Goal: Task Accomplishment & Management: Use online tool/utility

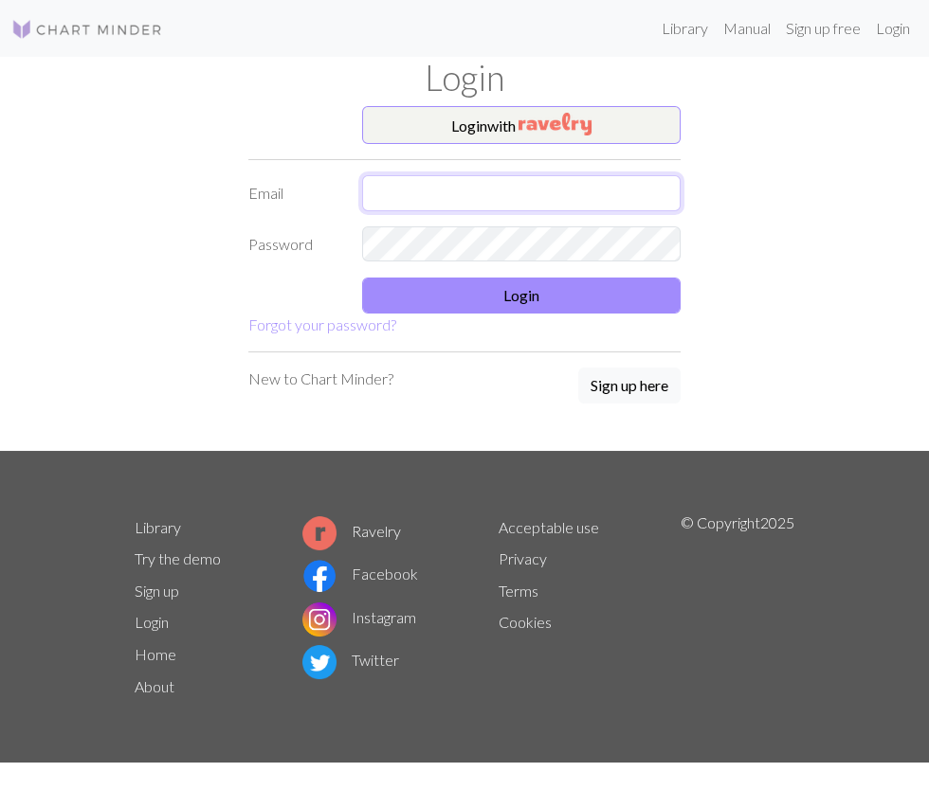
click at [585, 198] on input "text" at bounding box center [521, 193] width 318 height 36
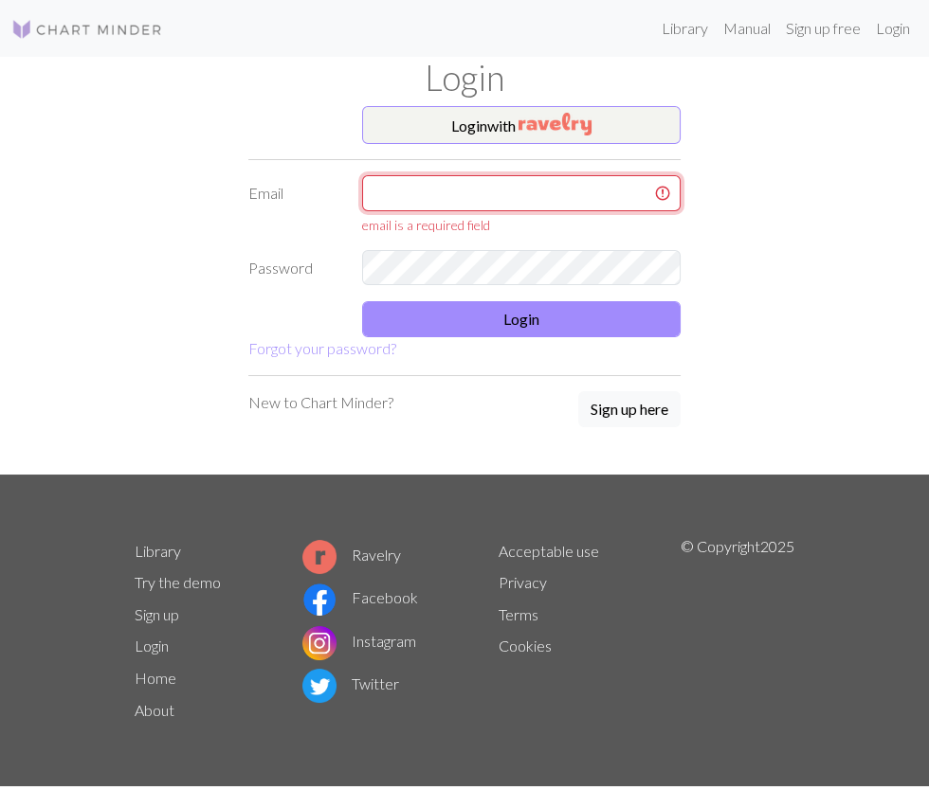
type input "[MEDICAL_DATA][EMAIL_ADDRESS][DOMAIN_NAME]"
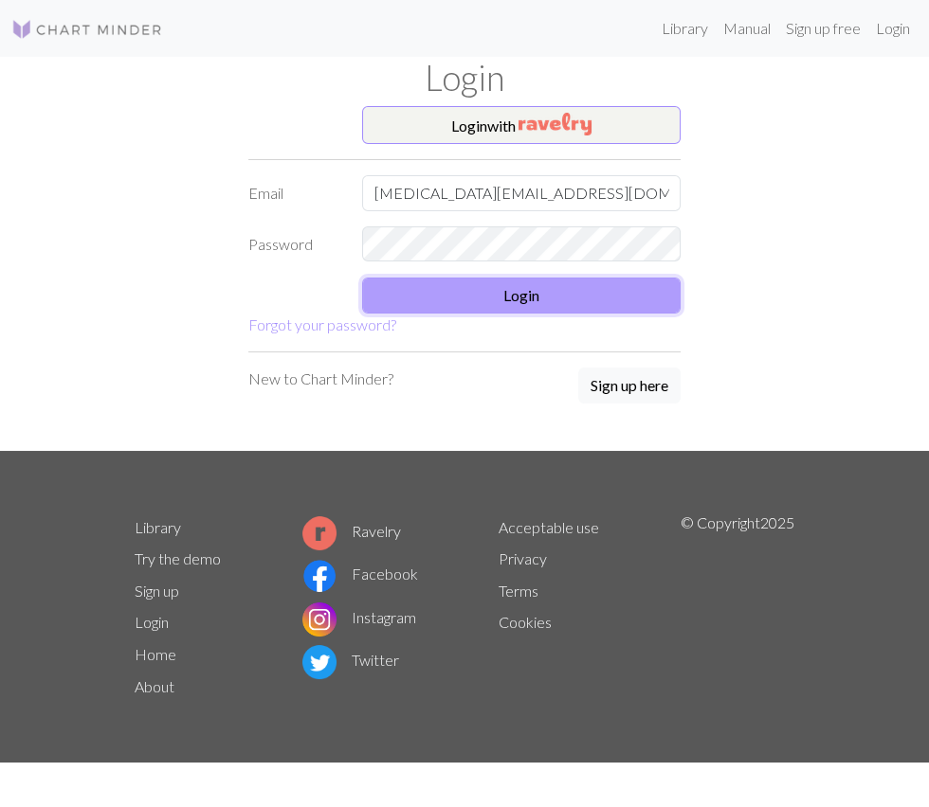
click at [591, 294] on button "Login" at bounding box center [521, 296] width 318 height 36
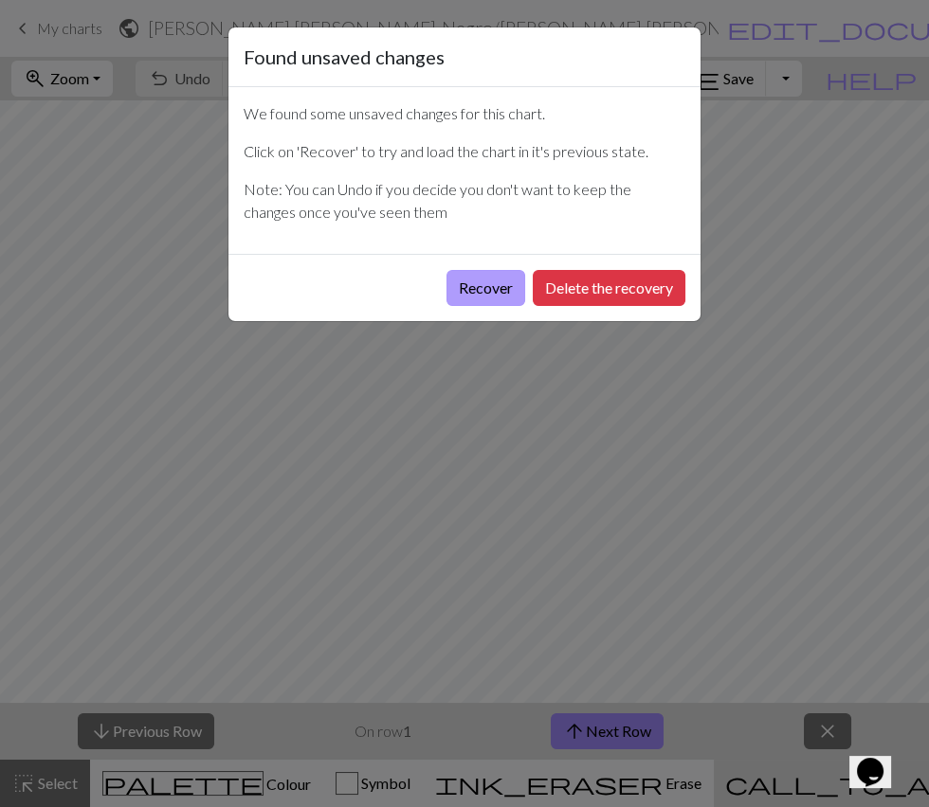
click at [476, 289] on button "Recover" at bounding box center [485, 288] width 79 height 36
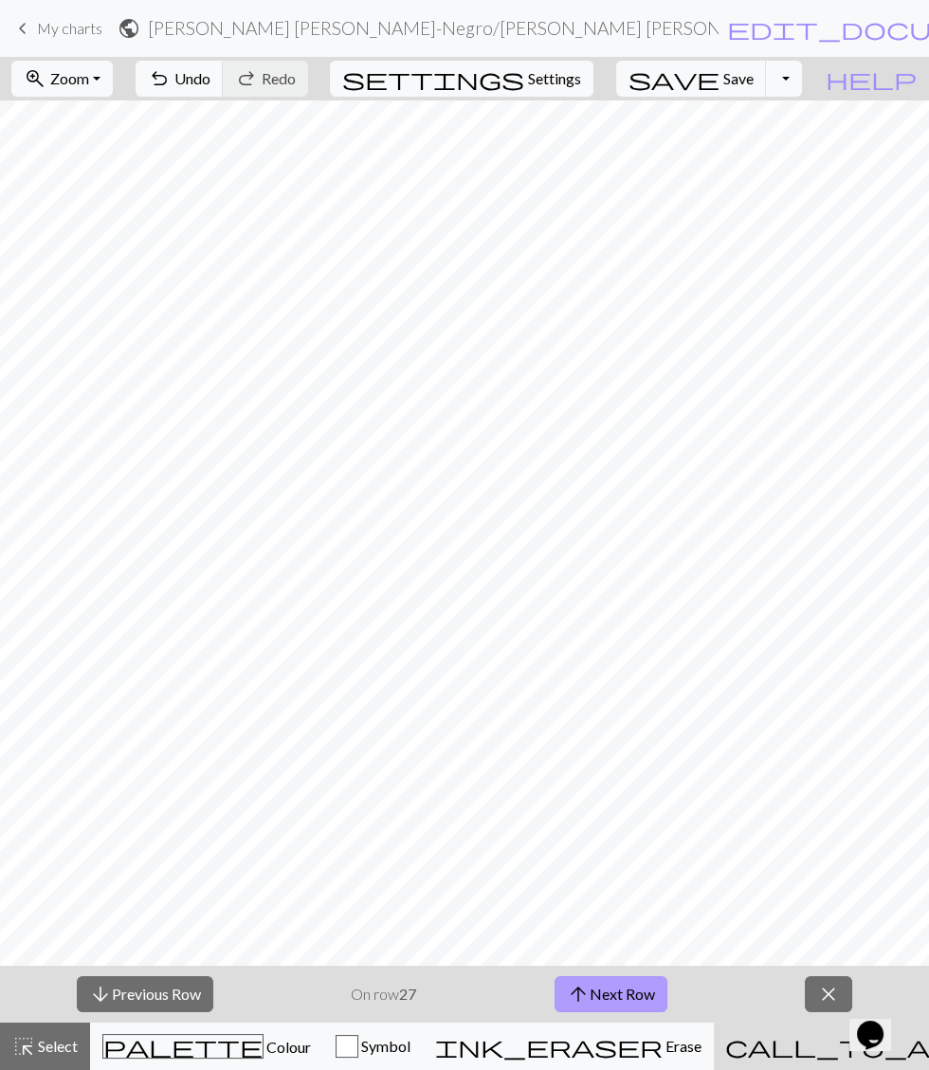
click at [630, 806] on button "arrow_upward Next Row" at bounding box center [610, 994] width 113 height 36
click at [611, 806] on button "arrow_upward Next Row" at bounding box center [610, 994] width 113 height 36
click at [601, 806] on button "arrow_upward Next Row" at bounding box center [610, 994] width 113 height 36
click at [641, 806] on button "arrow_upward Next Row" at bounding box center [610, 994] width 113 height 36
click at [608, 806] on button "arrow_upward Next Row" at bounding box center [610, 994] width 113 height 36
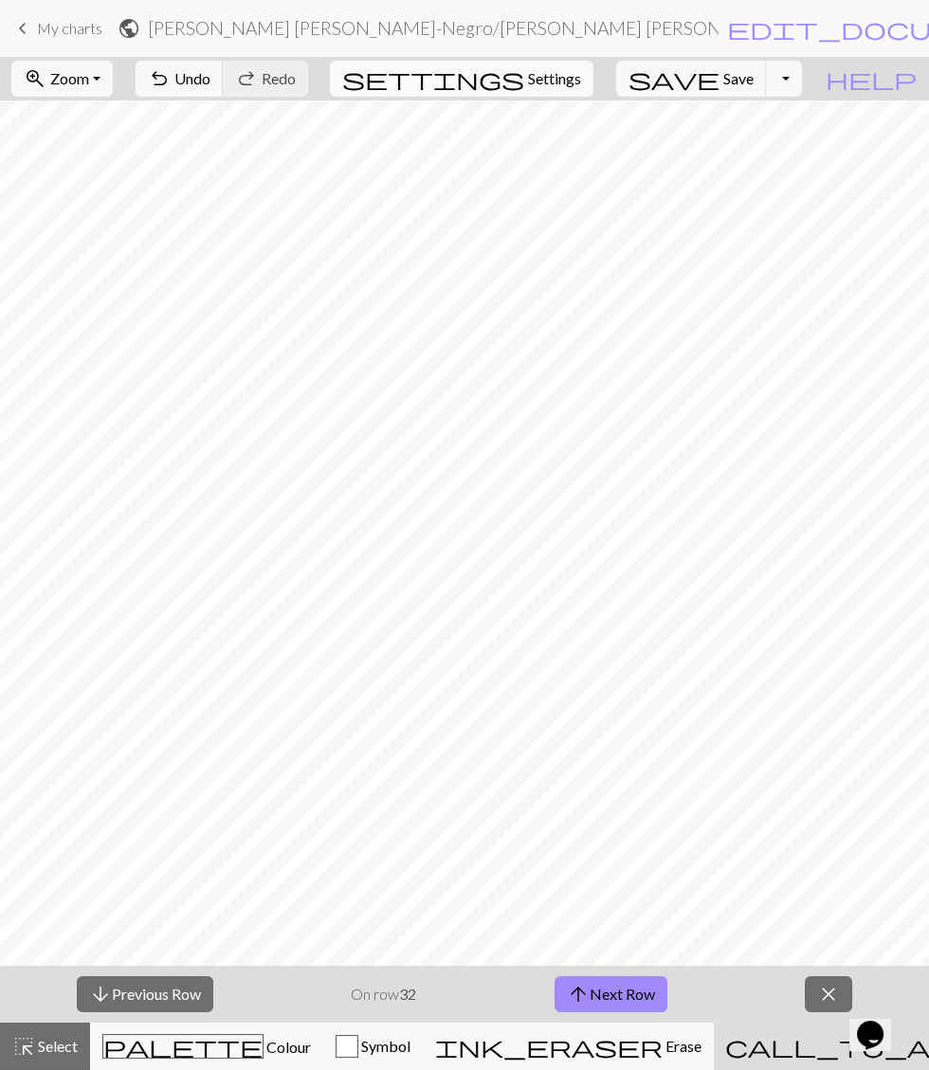
click at [567, 81] on span "Settings" at bounding box center [554, 78] width 53 height 23
select select "aran"
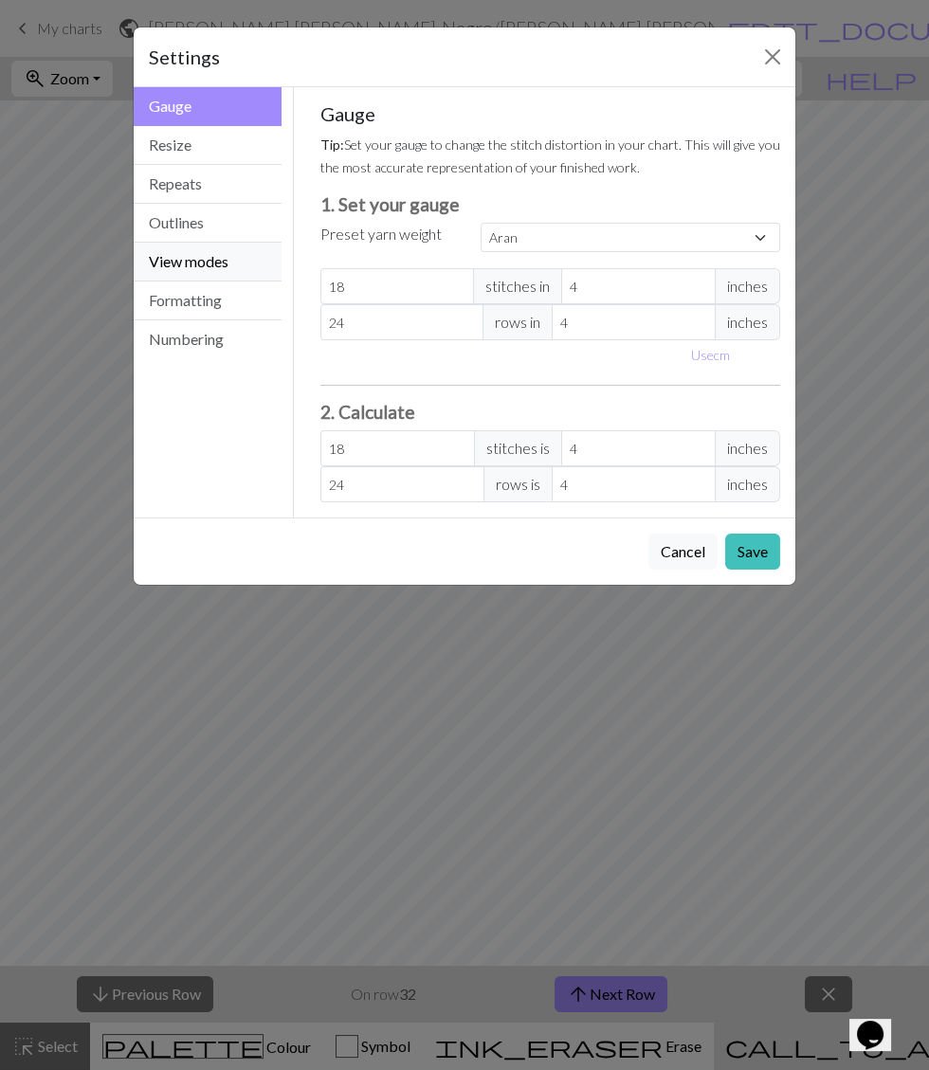
click at [235, 250] on button "View modes" at bounding box center [208, 262] width 148 height 39
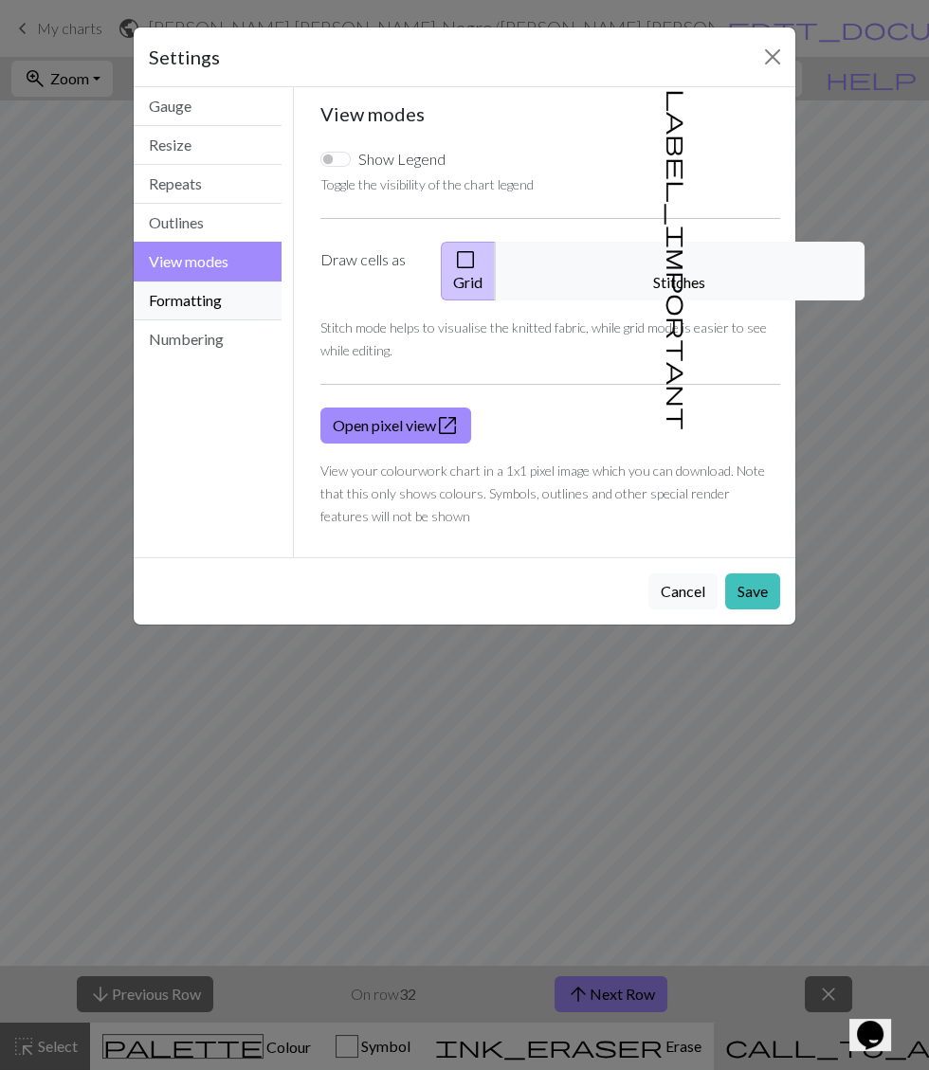
click at [218, 300] on button "Formatting" at bounding box center [208, 300] width 148 height 39
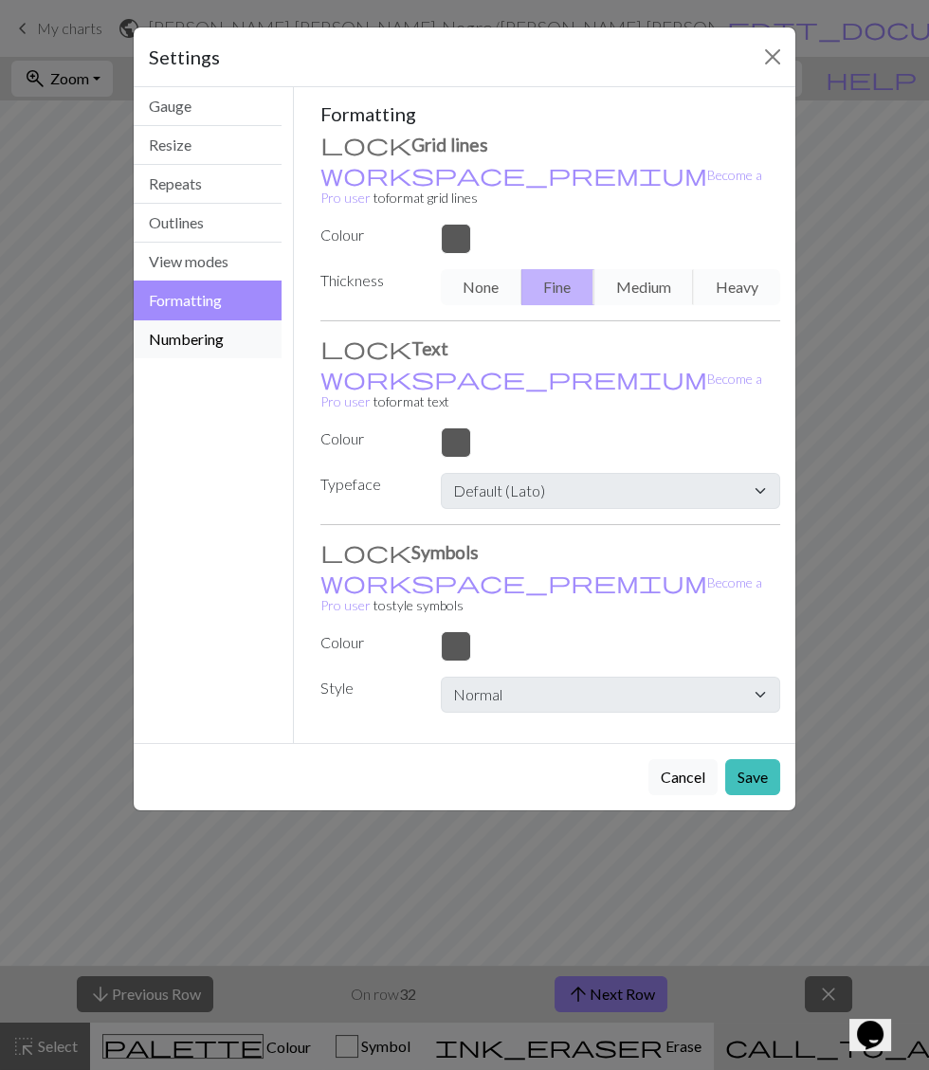
click at [228, 337] on button "Numbering" at bounding box center [208, 339] width 148 height 38
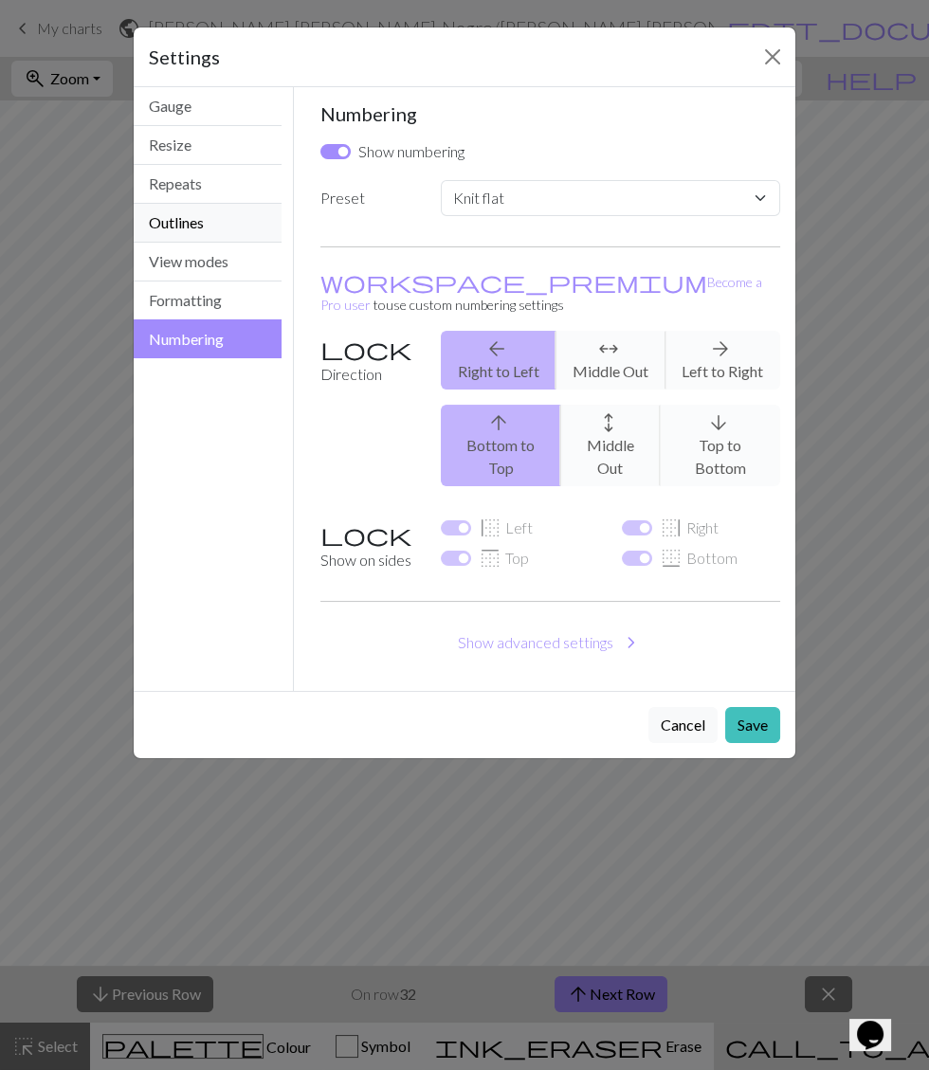
click at [220, 215] on button "Outlines" at bounding box center [208, 223] width 148 height 39
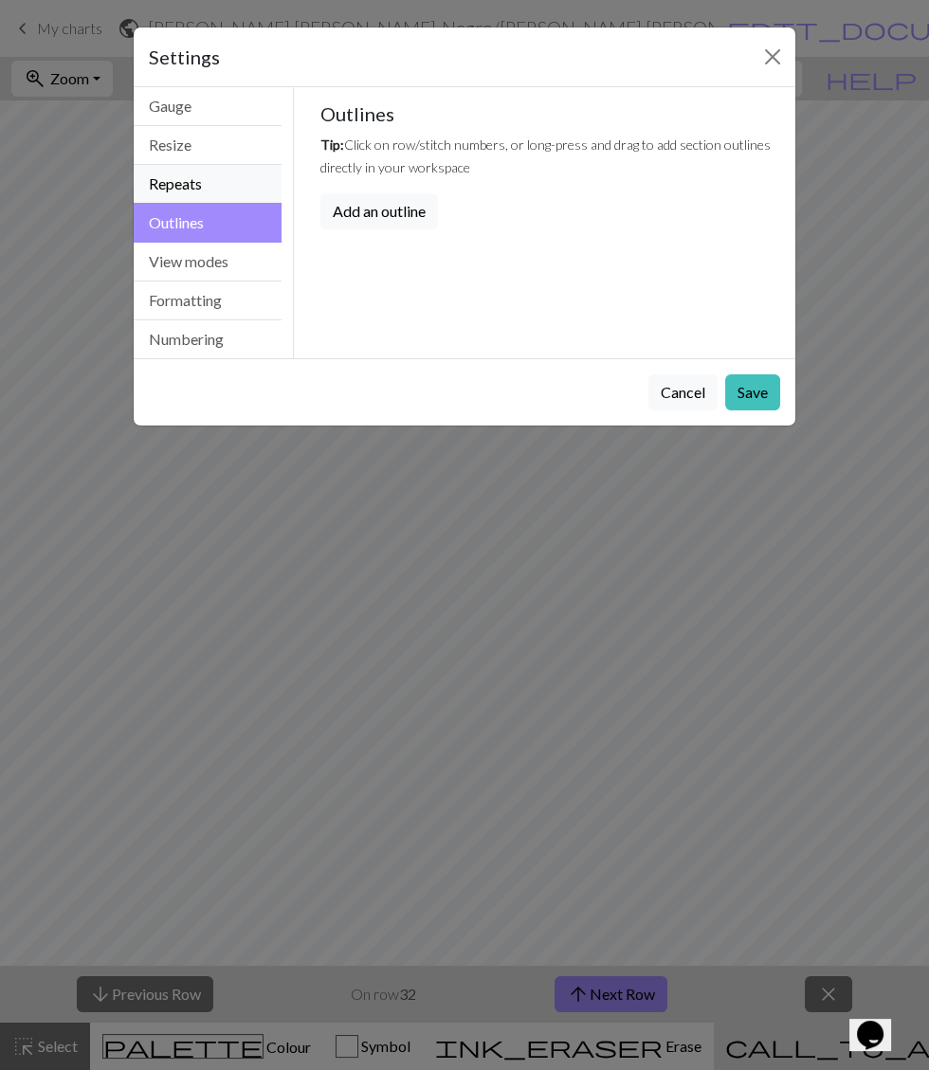
click at [220, 197] on button "Repeats" at bounding box center [208, 184] width 148 height 39
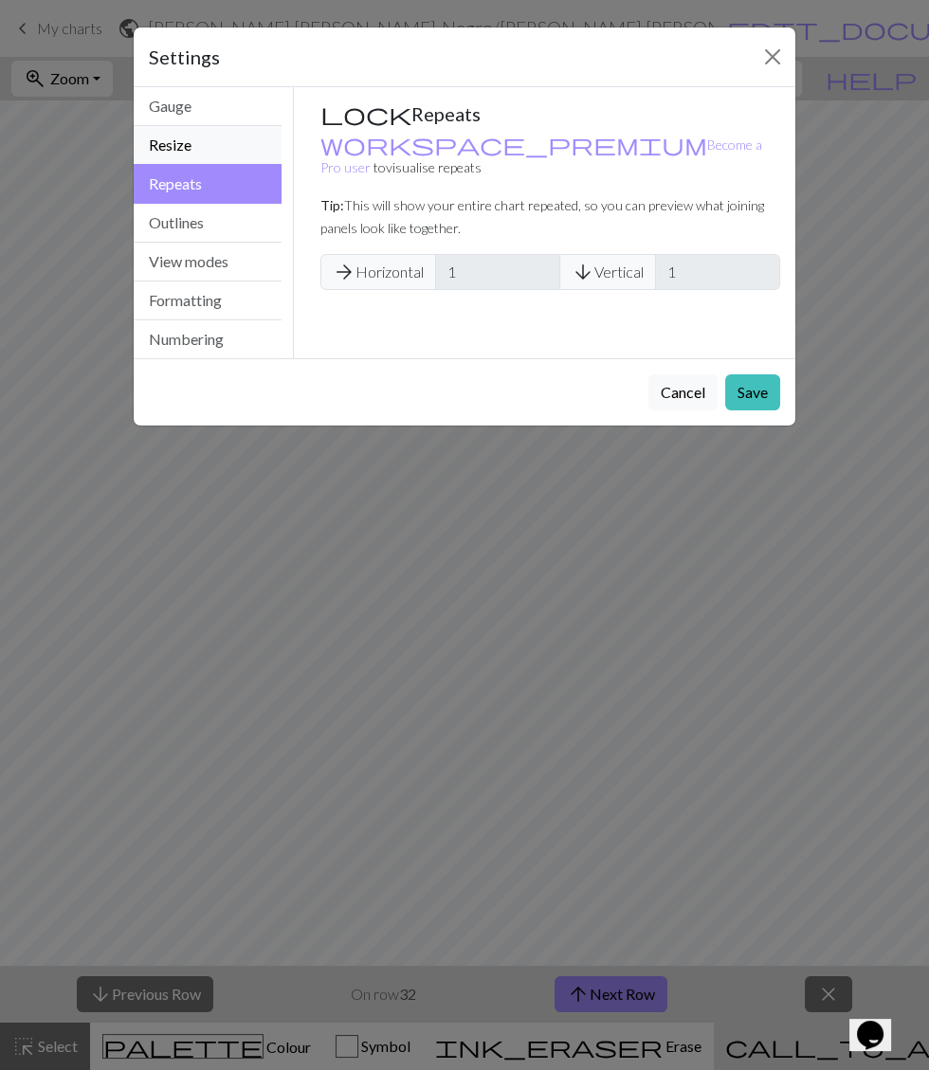
click at [233, 146] on button "Resize" at bounding box center [208, 145] width 148 height 39
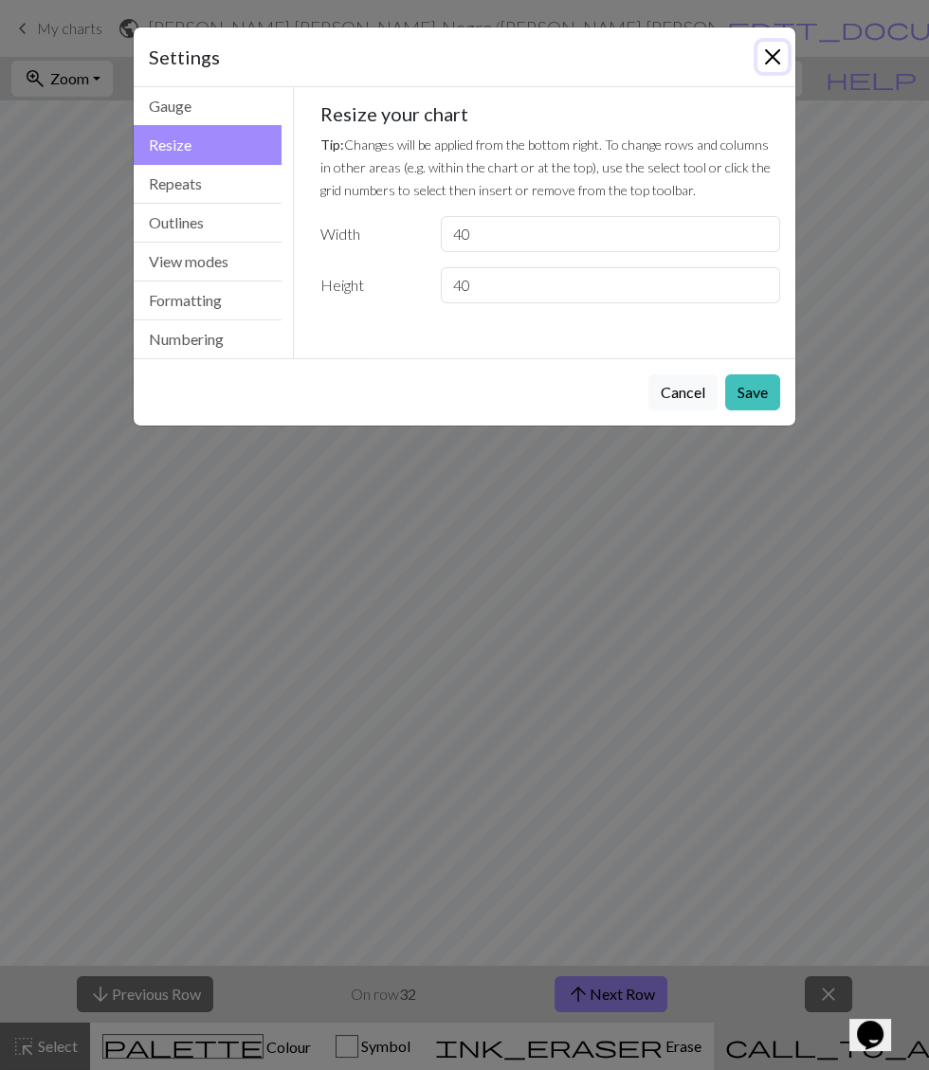
click at [777, 60] on button "Close" at bounding box center [772, 57] width 30 height 30
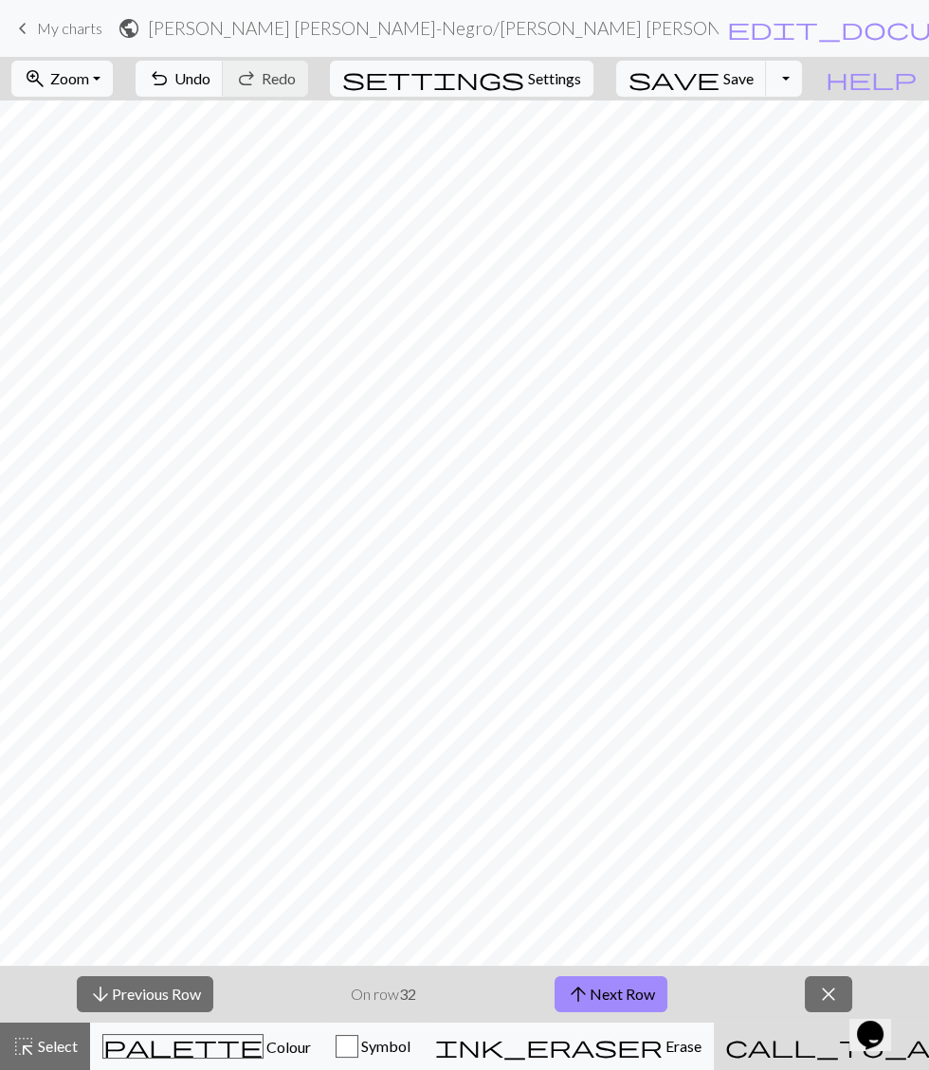
click at [168, 25] on h2 "[PERSON_NAME] [PERSON_NAME]-Negro / [PERSON_NAME] [PERSON_NAME]-Negro" at bounding box center [433, 28] width 570 height 22
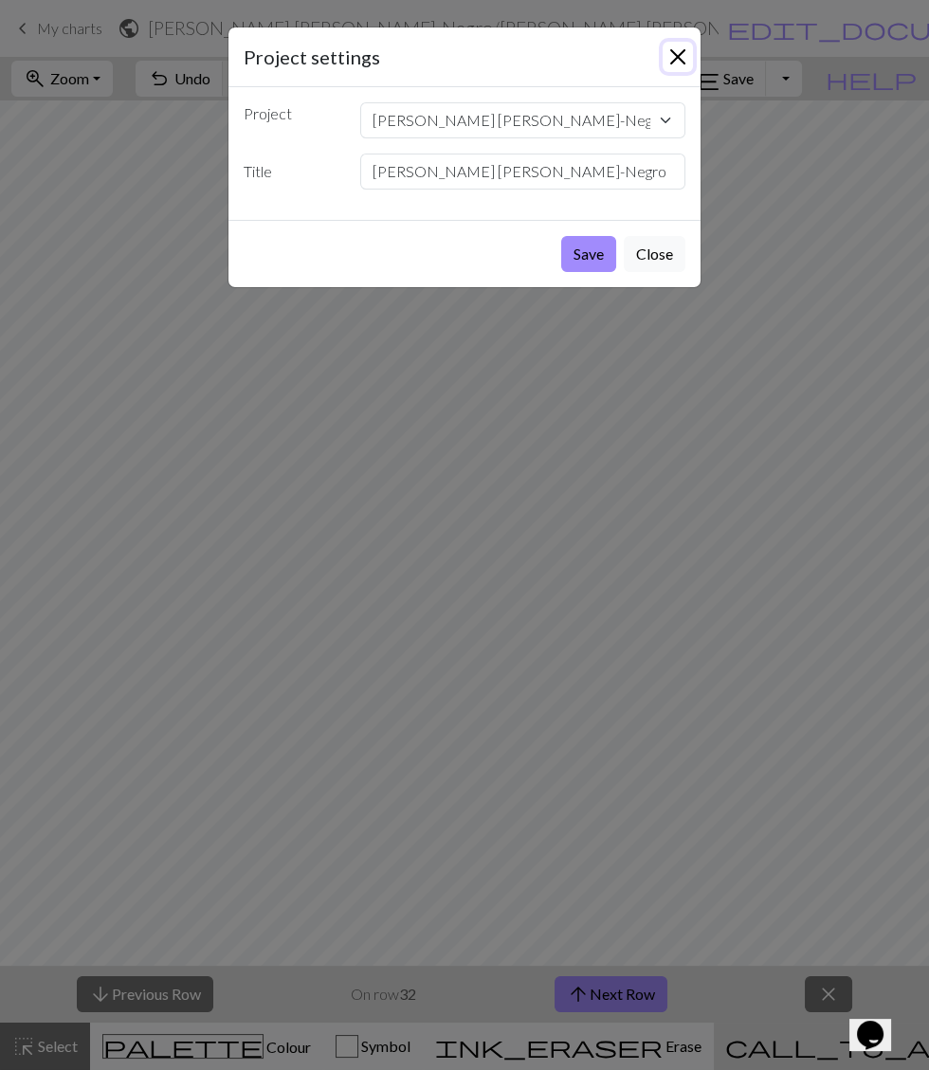
click at [682, 45] on button "Close" at bounding box center [677, 57] width 30 height 30
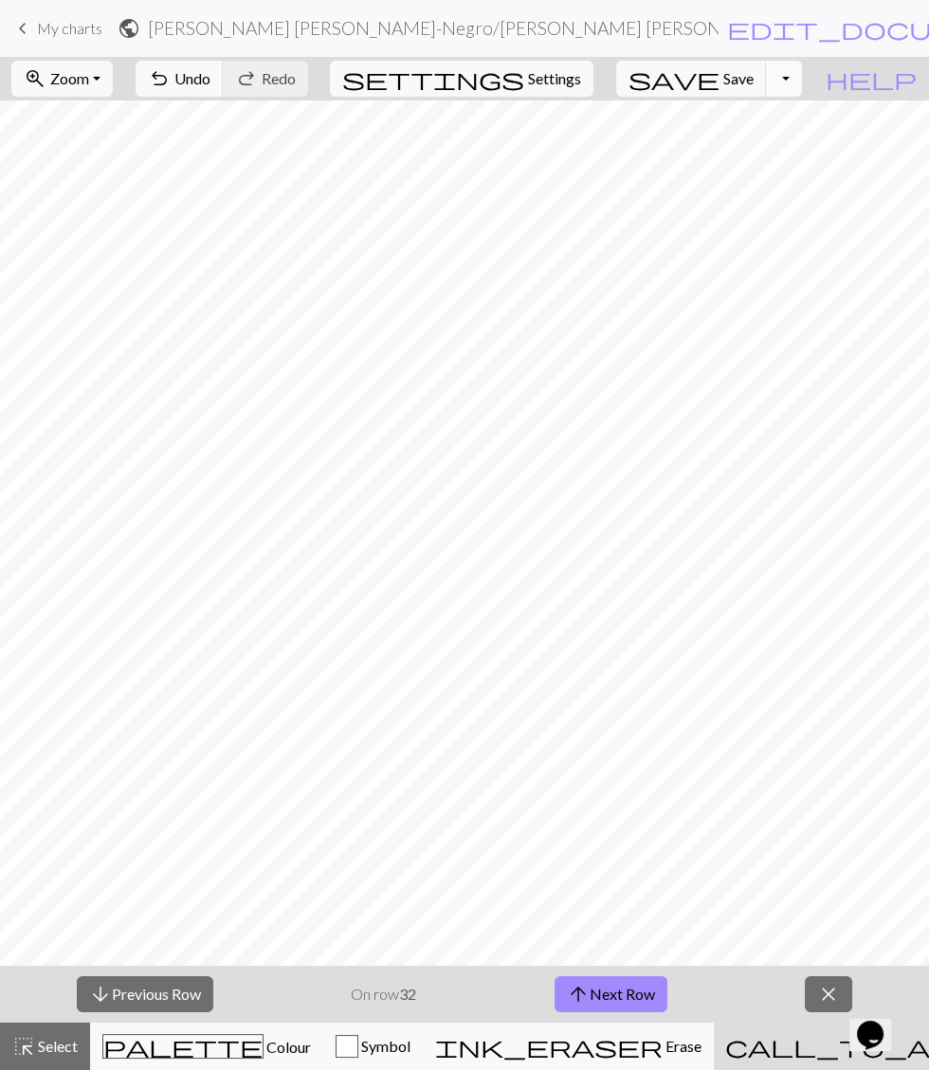
click at [802, 78] on button "Toggle Dropdown" at bounding box center [784, 79] width 36 height 36
click at [614, 806] on button "arrow_upward Next Row" at bounding box center [610, 994] width 113 height 36
click at [577, 806] on span "arrow_upward" at bounding box center [578, 994] width 23 height 27
click at [575, 806] on span "arrow_upward" at bounding box center [578, 994] width 23 height 27
click at [631, 806] on button "arrow_upward Next Row" at bounding box center [610, 994] width 113 height 36
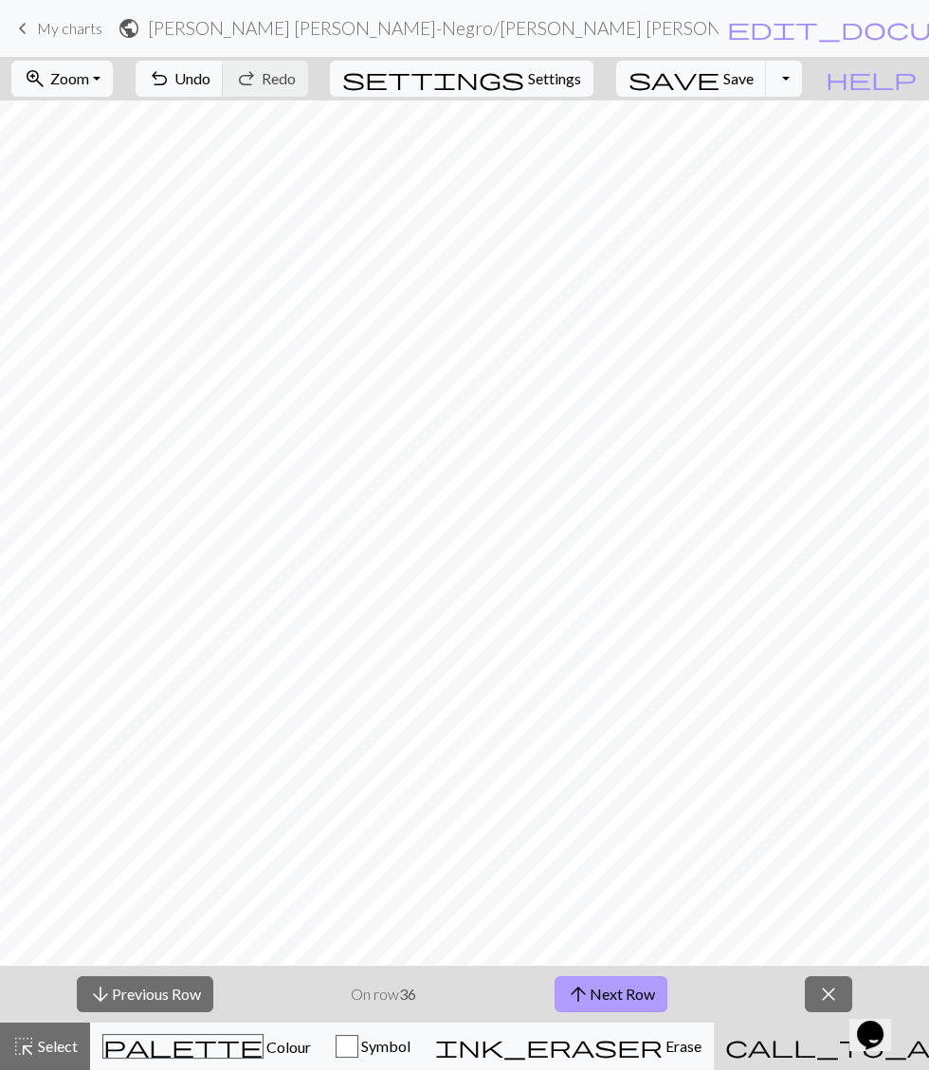
click at [585, 806] on span "arrow_upward" at bounding box center [578, 994] width 23 height 27
click at [622, 806] on button "arrow_upward Next Row" at bounding box center [610, 994] width 113 height 36
